Goal: Check status: Check status

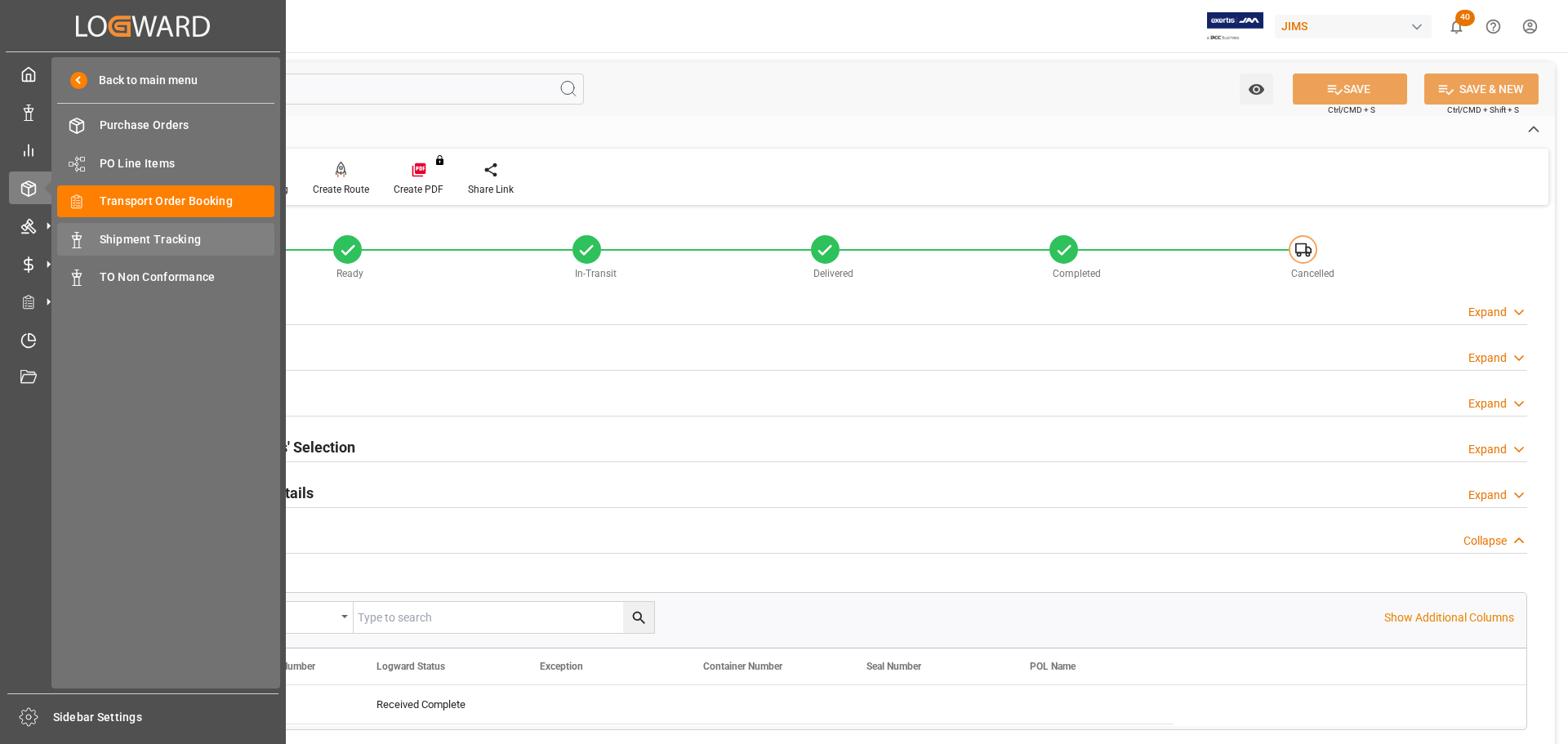
scroll to position [163, 0]
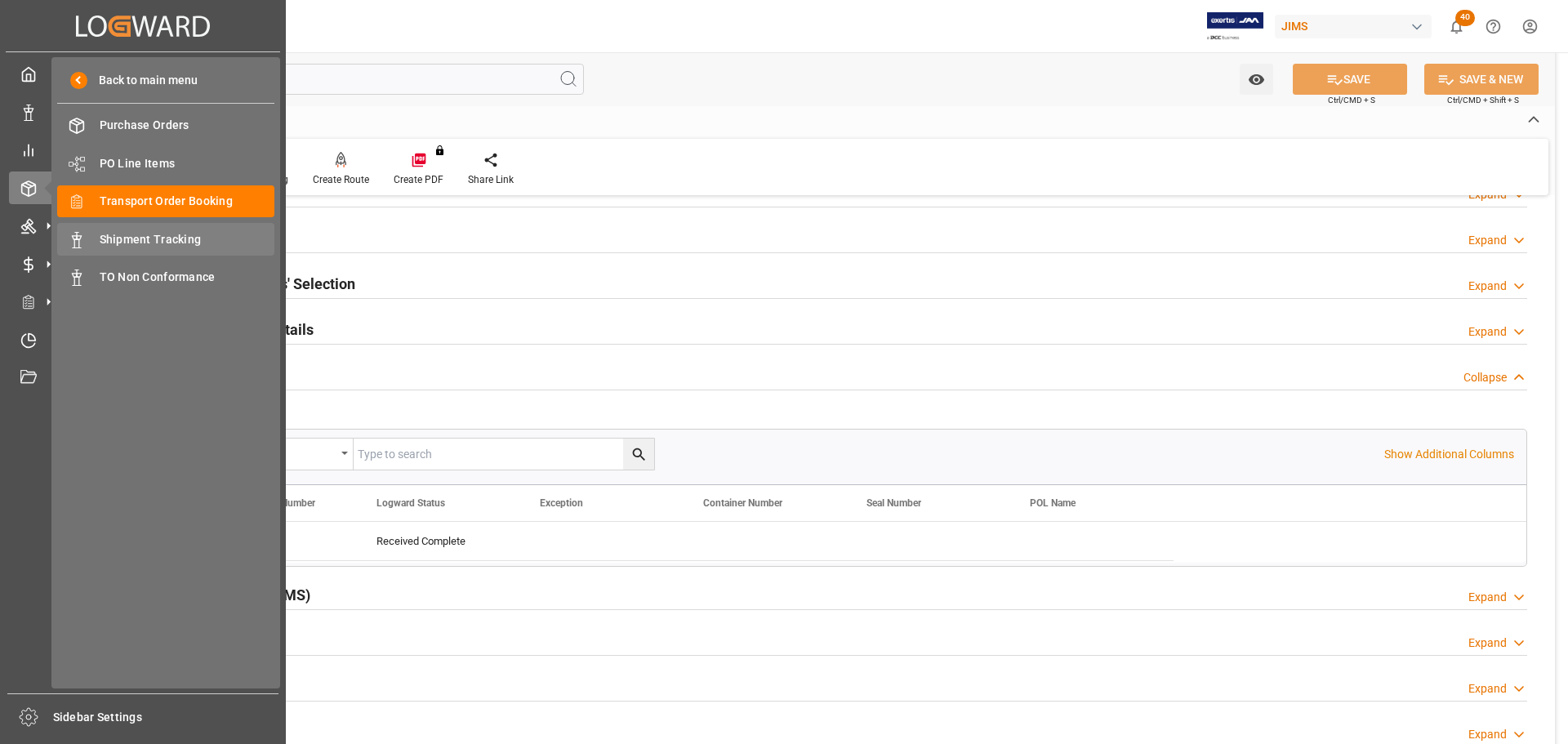
click at [138, 244] on span "Shipment Tracking" at bounding box center [188, 240] width 175 height 18
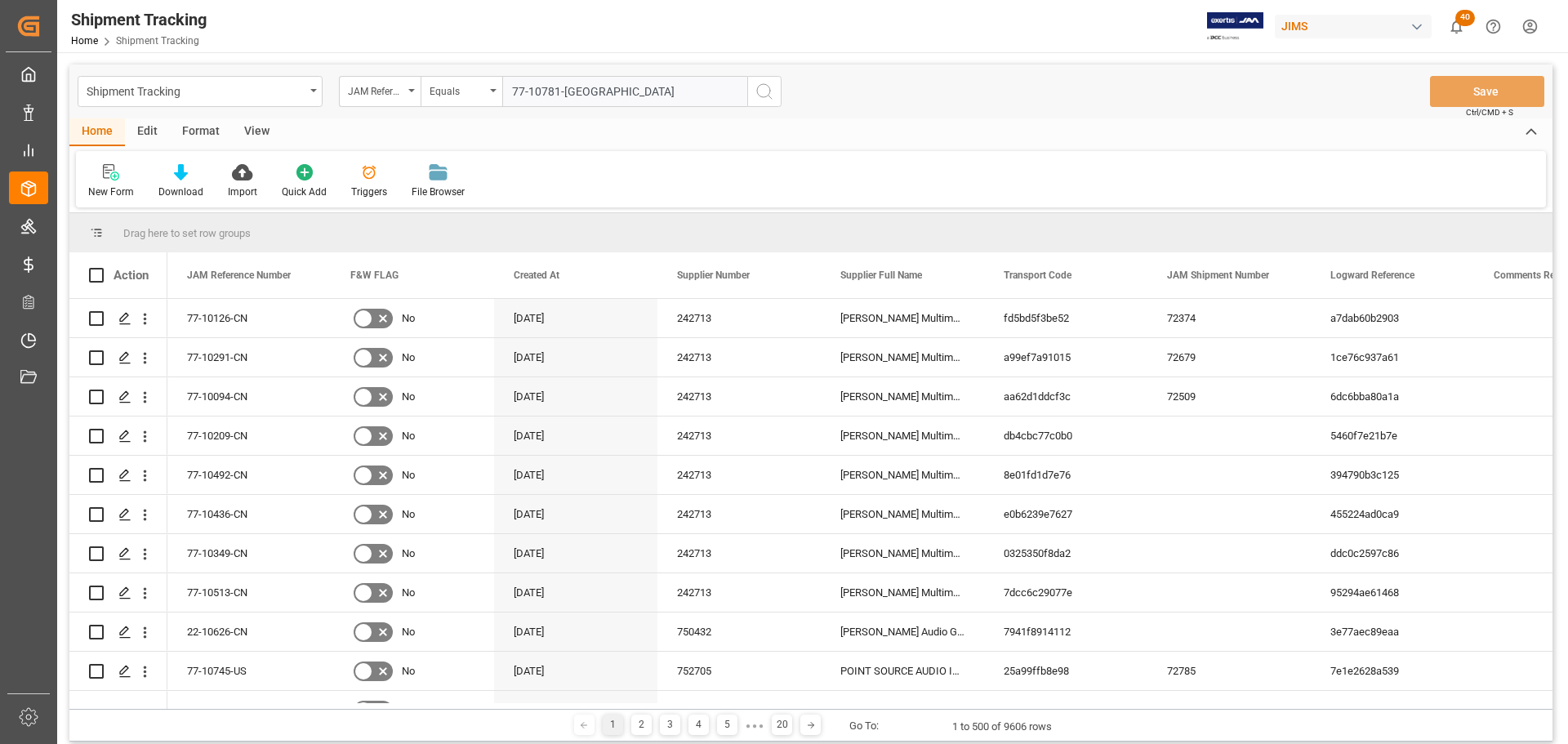
type input "77-10781-[GEOGRAPHIC_DATA]"
click at [771, 91] on icon "search button" at bounding box center [764, 91] width 19 height 19
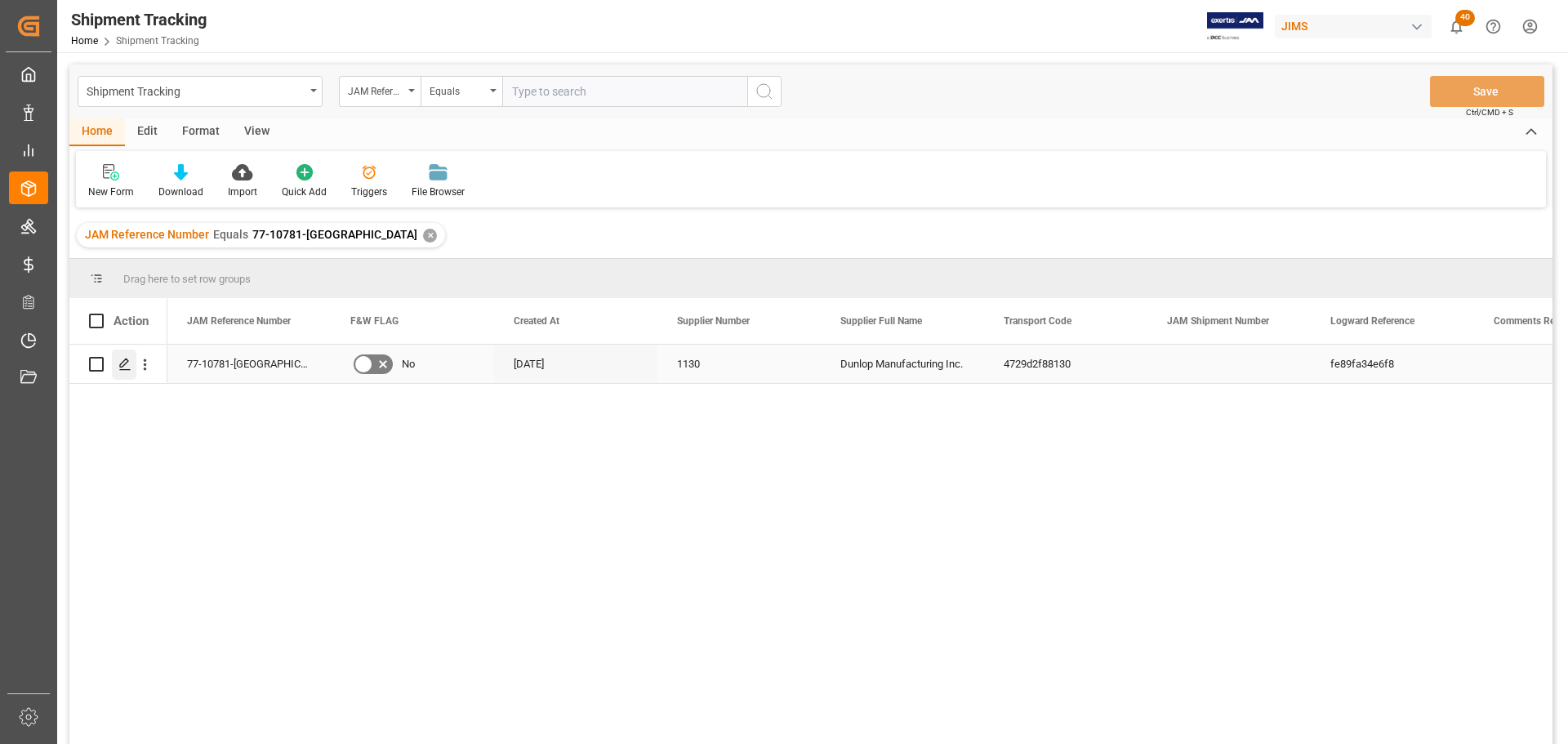
click at [130, 365] on icon "Press SPACE to select this row." at bounding box center [124, 364] width 13 height 13
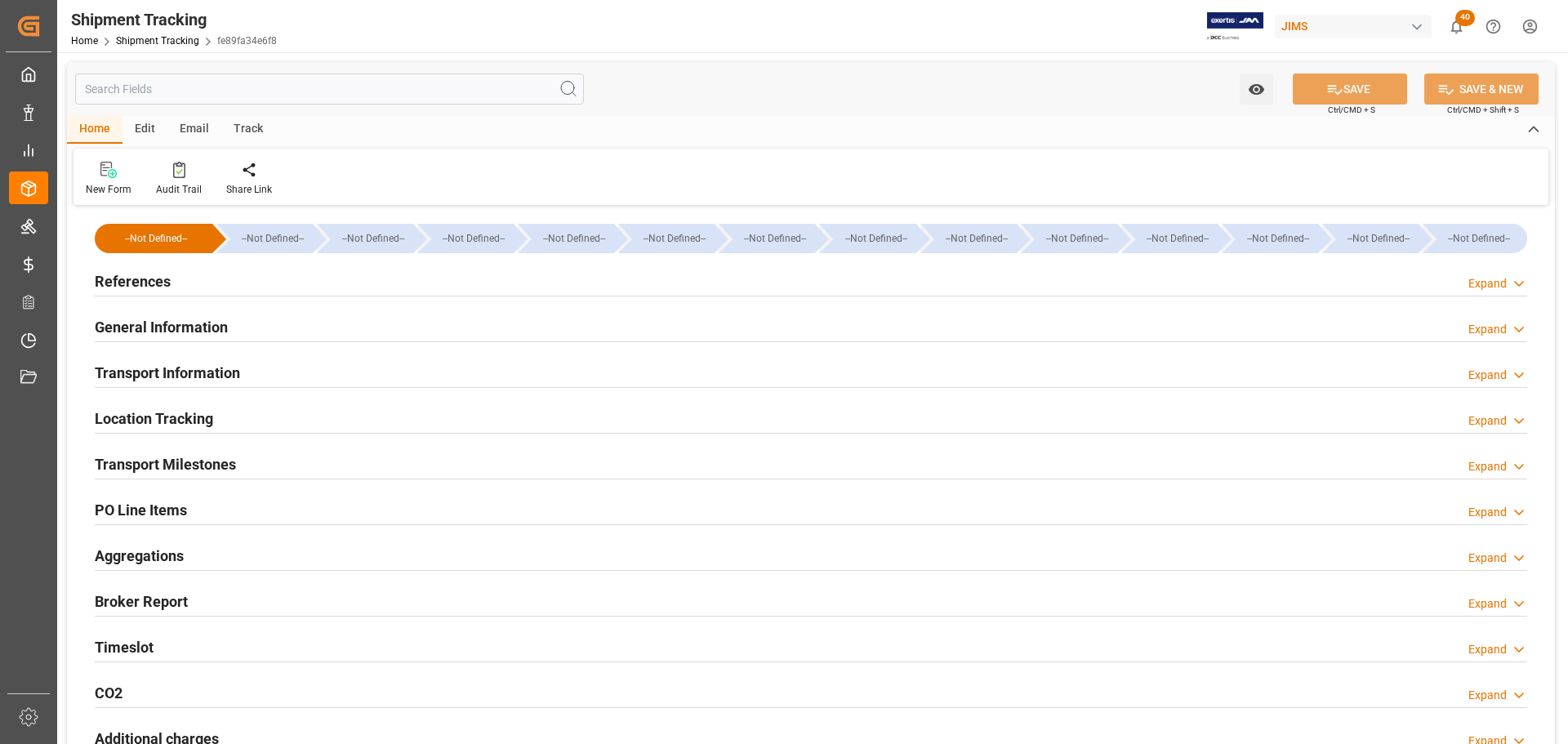
type input "[DATE] 00:00"
click at [241, 286] on div "References Expand" at bounding box center [811, 280] width 1432 height 31
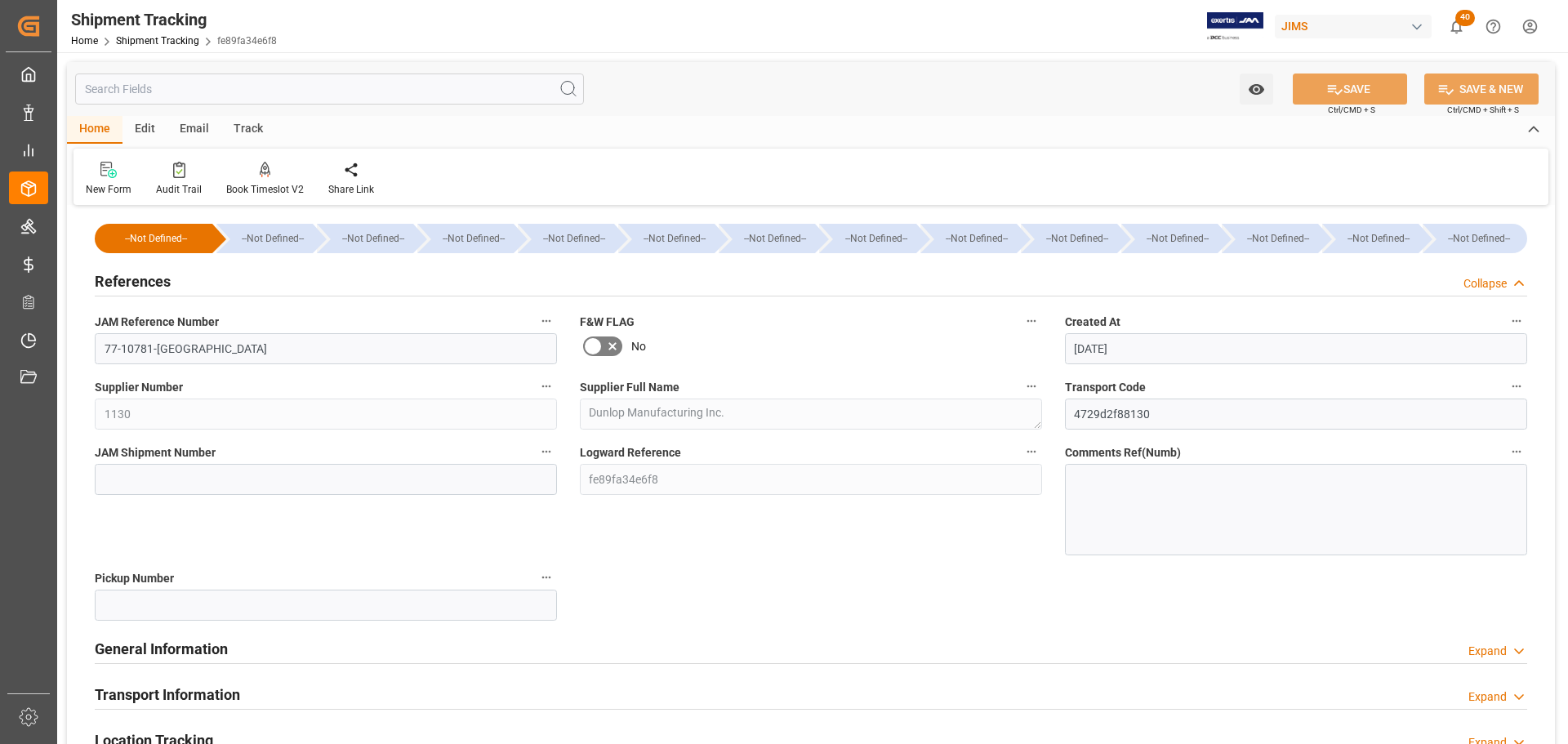
click at [242, 284] on div "References Collapse" at bounding box center [811, 280] width 1432 height 31
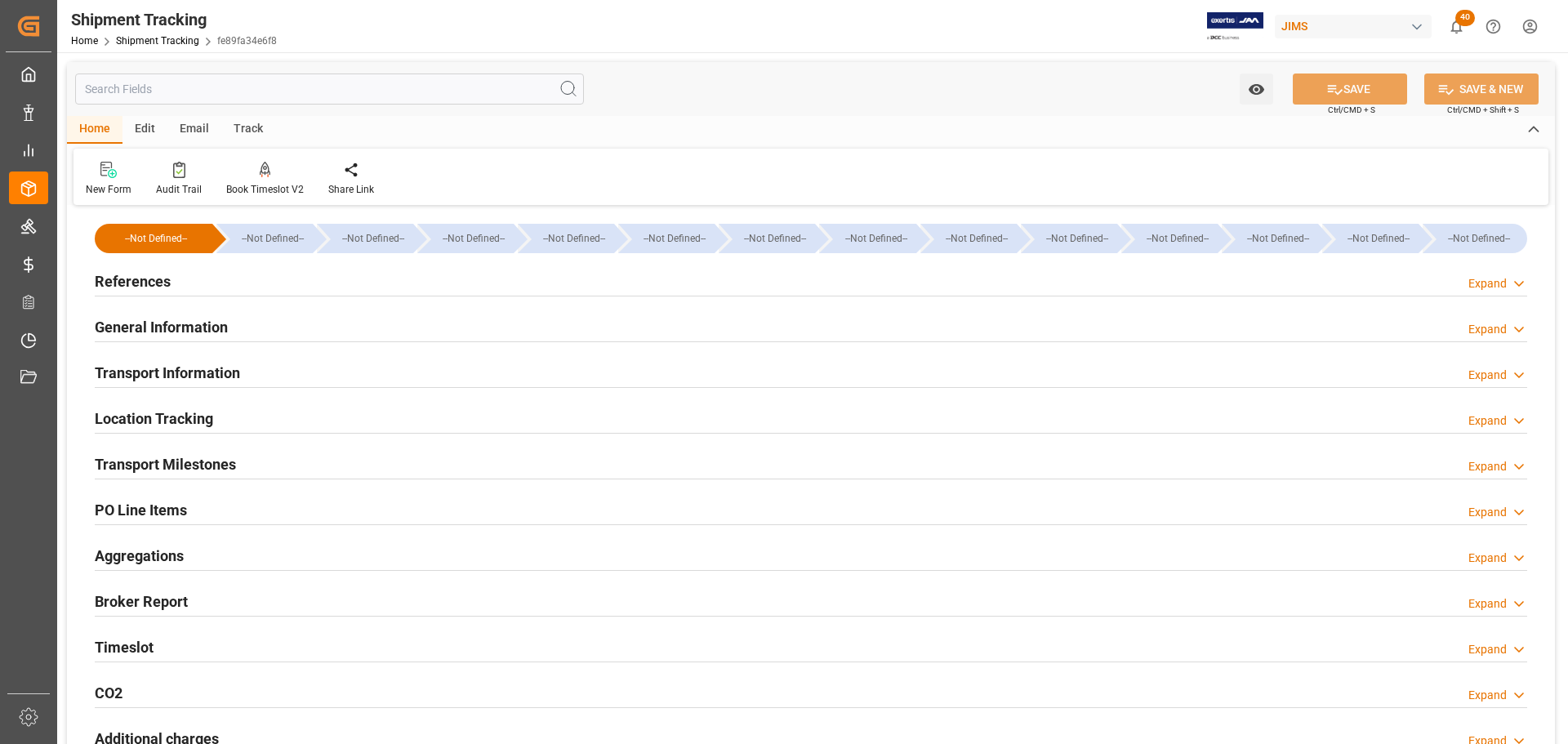
click at [230, 317] on div "General Information Expand" at bounding box center [811, 325] width 1432 height 31
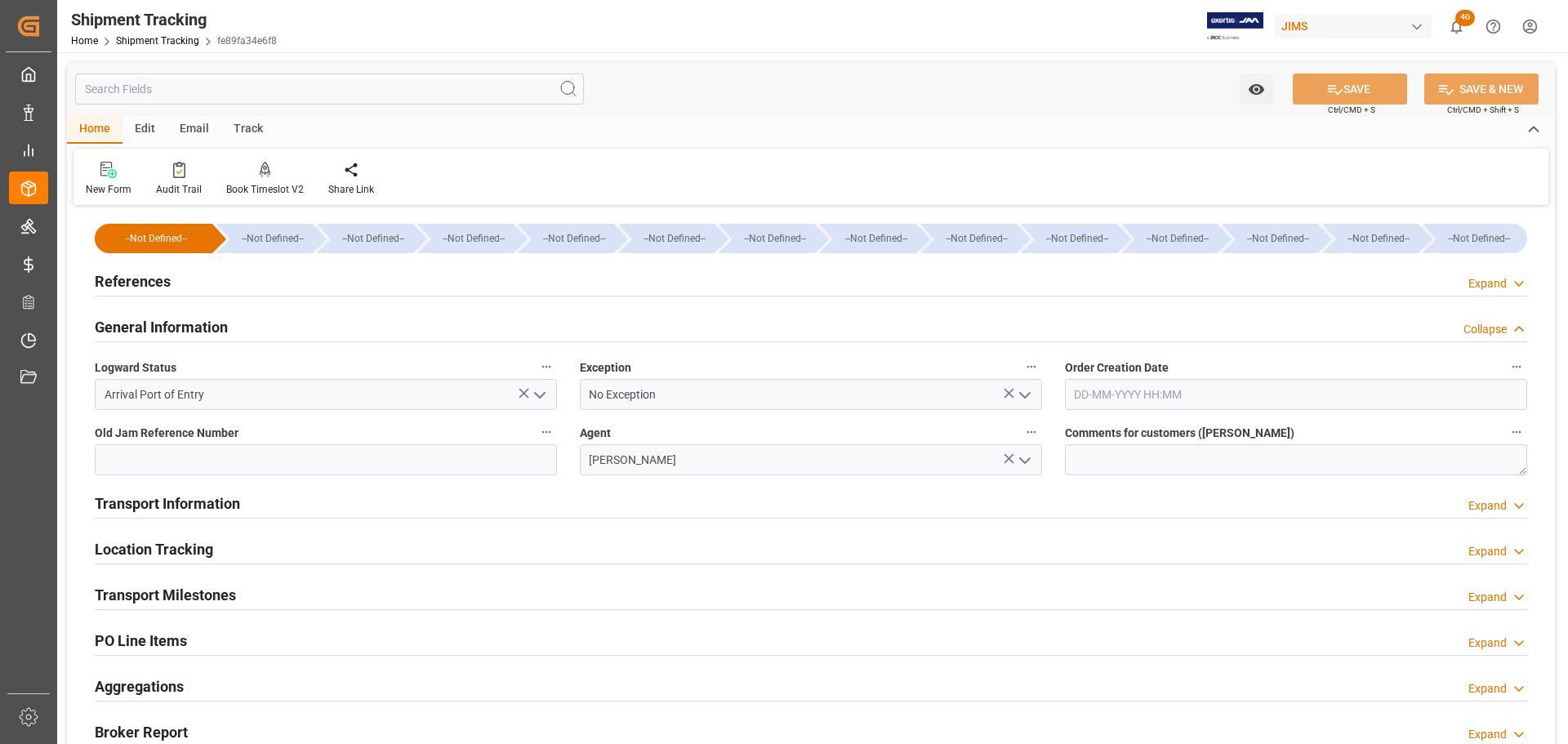
click at [221, 321] on h2 "General Information" at bounding box center [161, 327] width 133 height 22
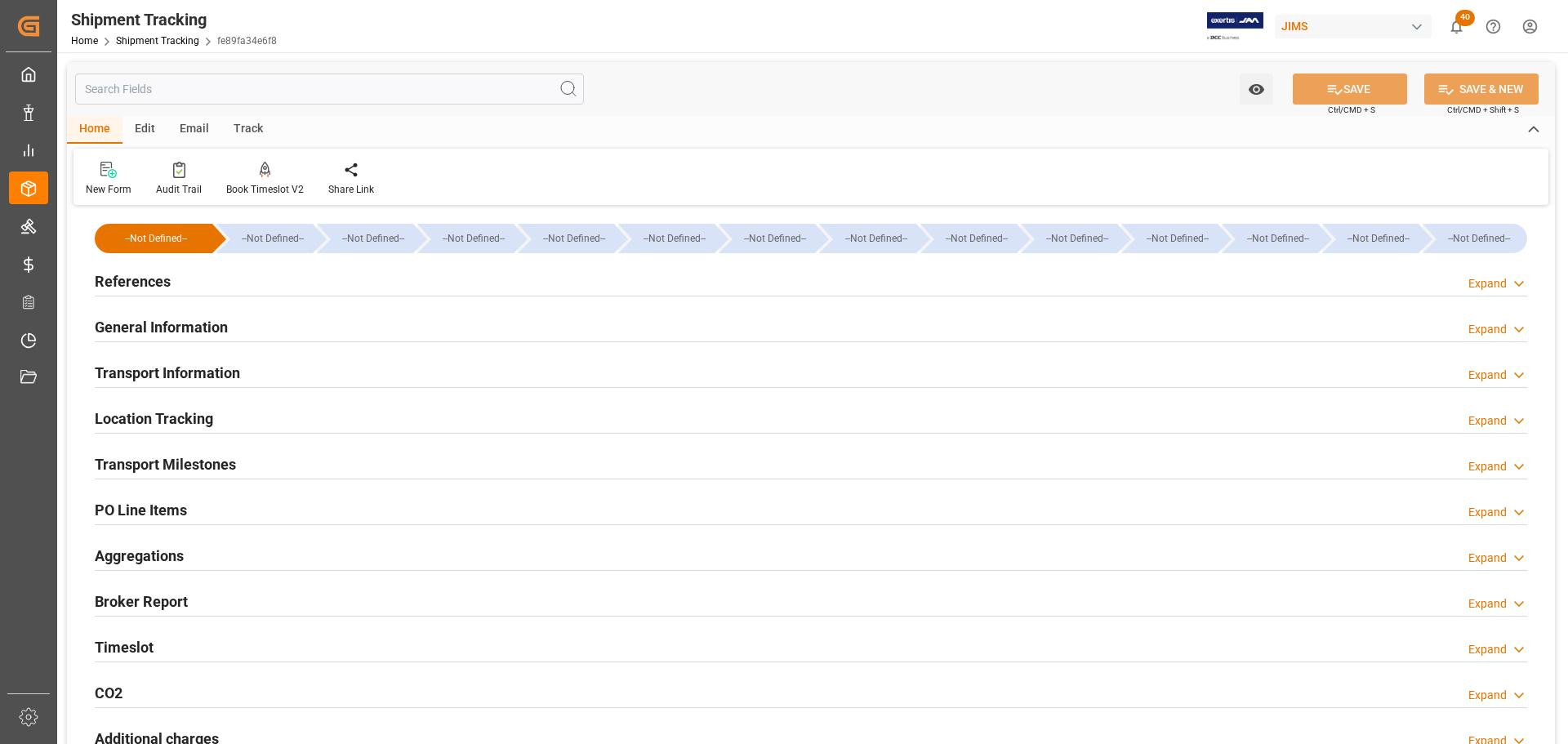
click at [234, 460] on h2 "Transport Milestones" at bounding box center [165, 464] width 141 height 22
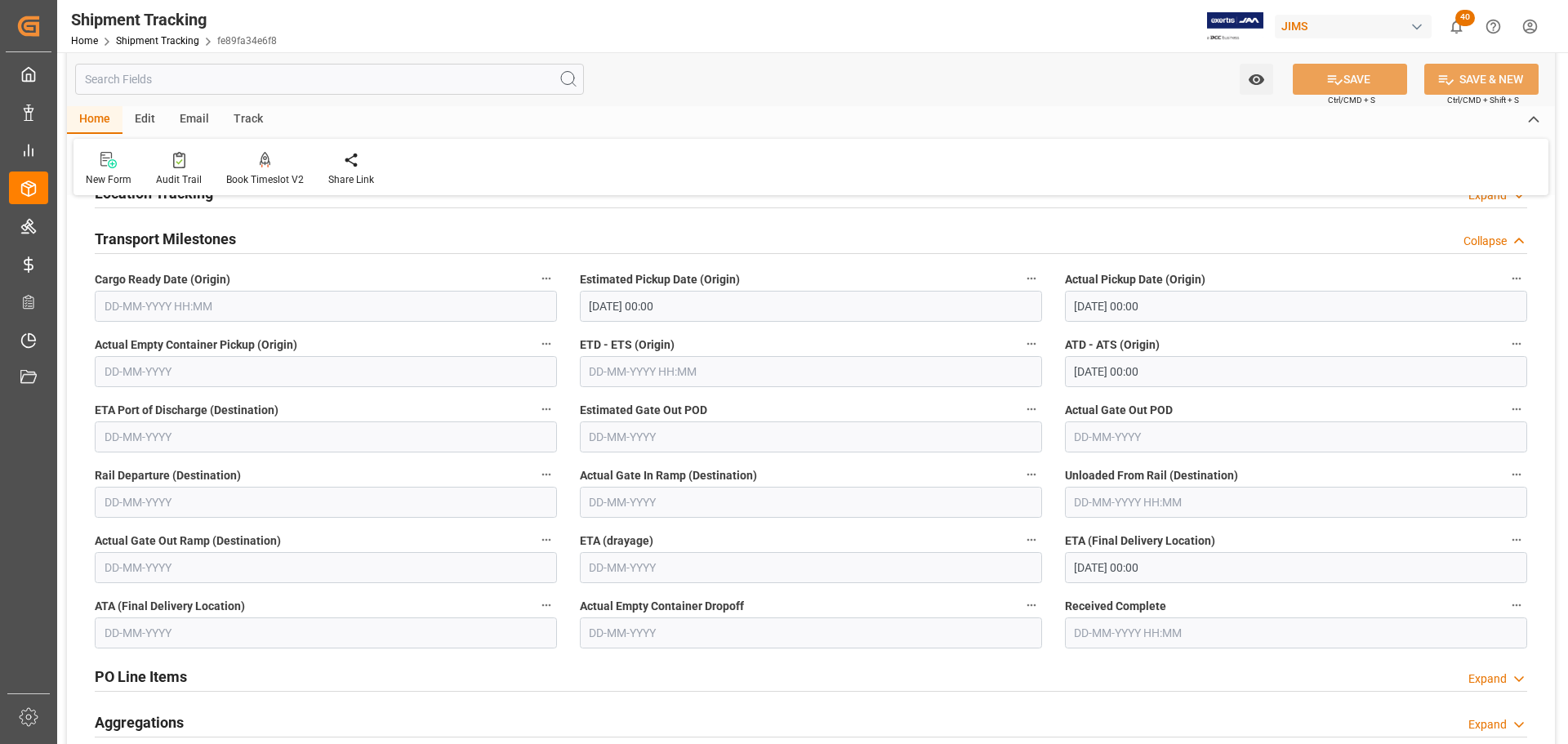
scroll to position [245, 0]
